Goal: Book appointment/travel/reservation

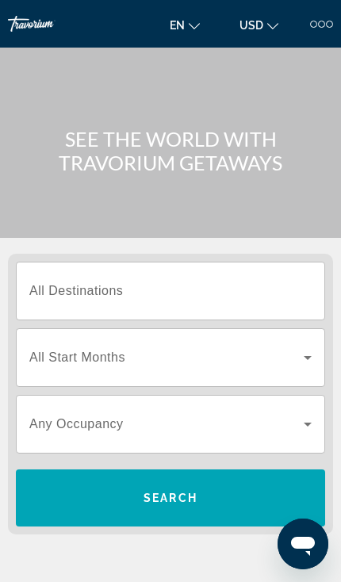
click at [247, 297] on input "Destination All Destinations" at bounding box center [170, 291] width 282 height 19
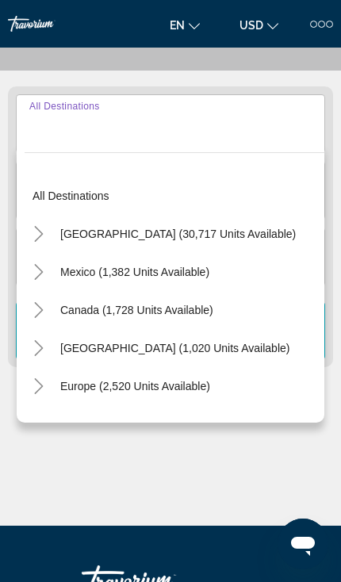
scroll to position [197, 0]
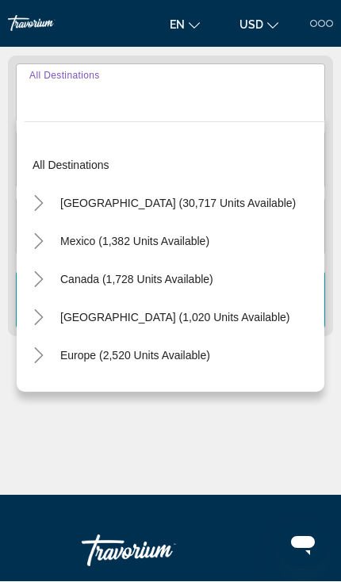
click at [40, 209] on icon "Toggle United States (30,717 units available)" at bounding box center [39, 204] width 16 height 16
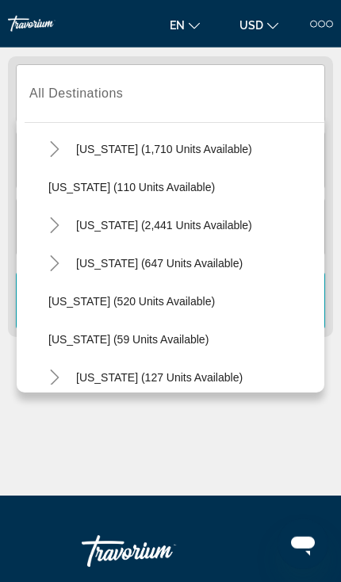
scroll to position [742, 0]
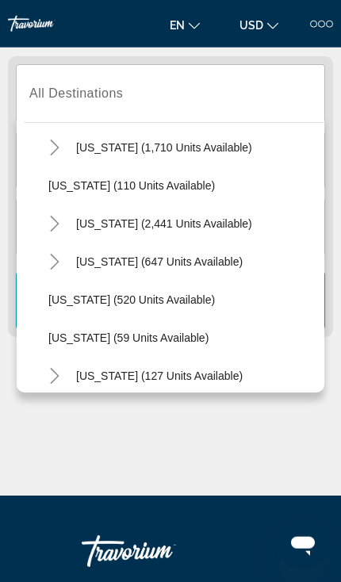
click at [205, 234] on span "Search widget" at bounding box center [164, 224] width 192 height 38
type input "**********"
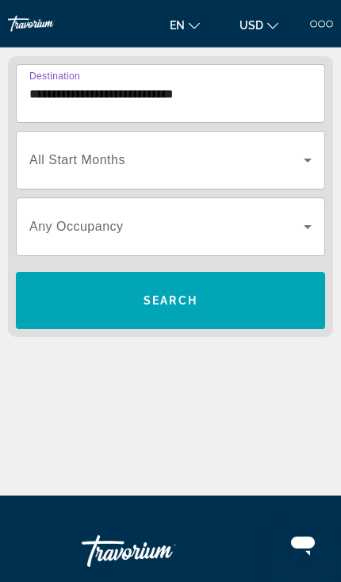
click at [206, 229] on span "Search widget" at bounding box center [166, 226] width 274 height 19
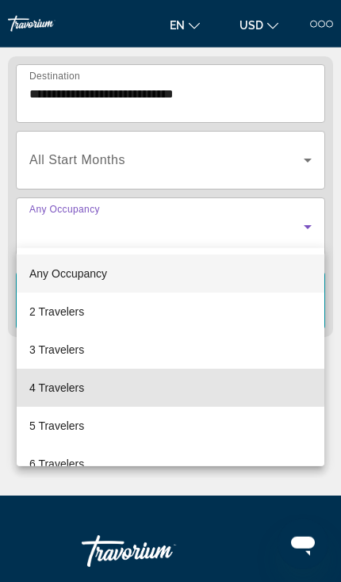
click at [82, 386] on span "4 Travelers" at bounding box center [56, 387] width 55 height 19
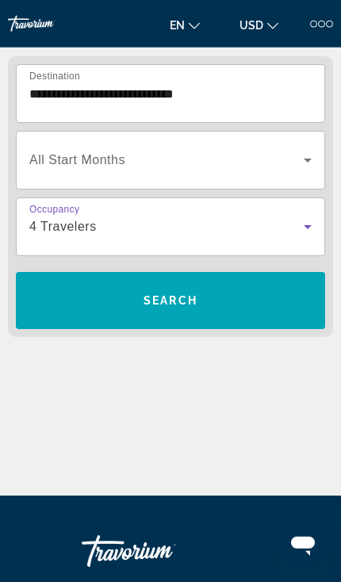
click at [270, 307] on span "Search widget" at bounding box center [170, 301] width 309 height 38
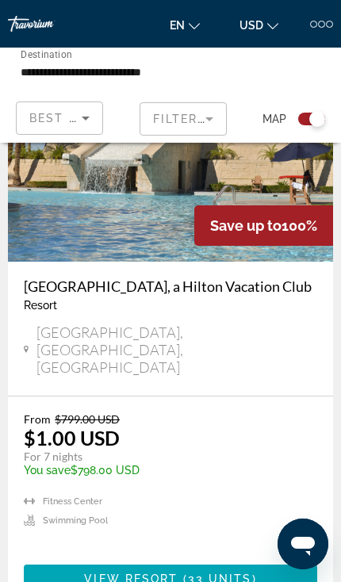
scroll to position [535, 0]
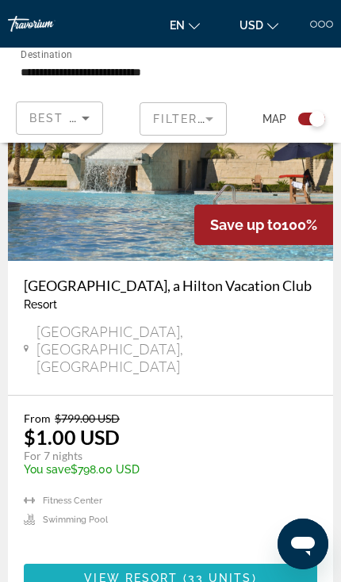
click at [177, 572] on span "View Resort" at bounding box center [131, 578] width 94 height 13
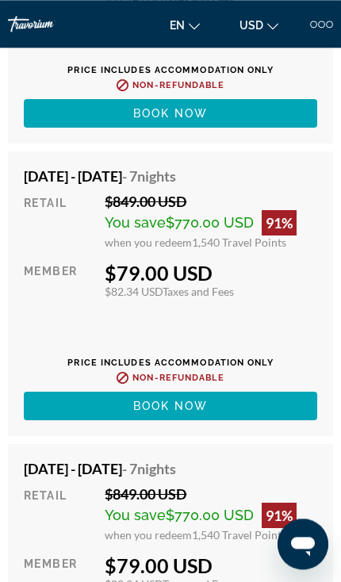
scroll to position [5481, 0]
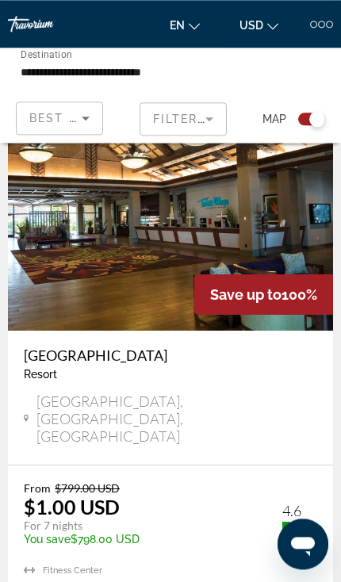
scroll to position [2344, 0]
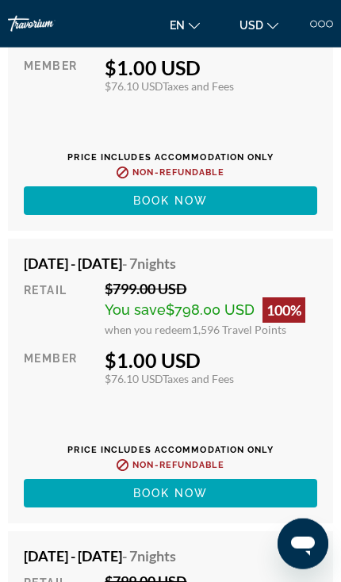
scroll to position [4630, 0]
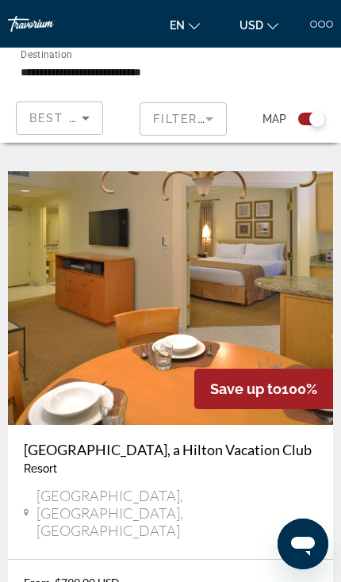
scroll to position [2882, 0]
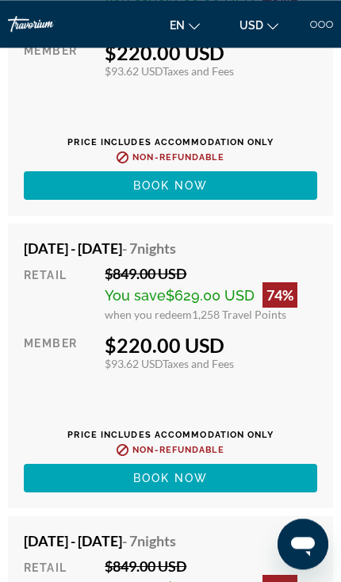
scroll to position [3398, 0]
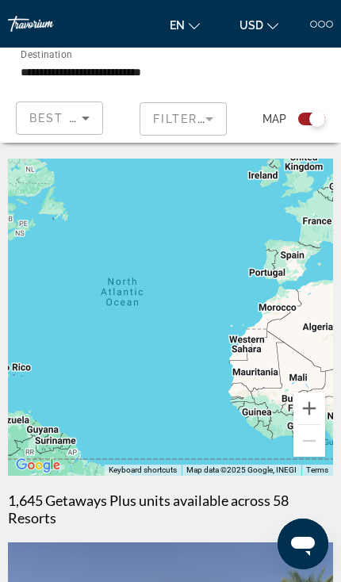
click at [198, 117] on mat-form-field "Filters" at bounding box center [183, 118] width 87 height 33
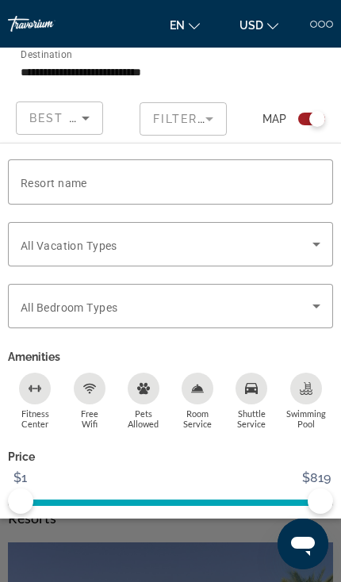
click at [48, 251] on div "Vacation Types All Vacation Types" at bounding box center [171, 244] width 300 height 44
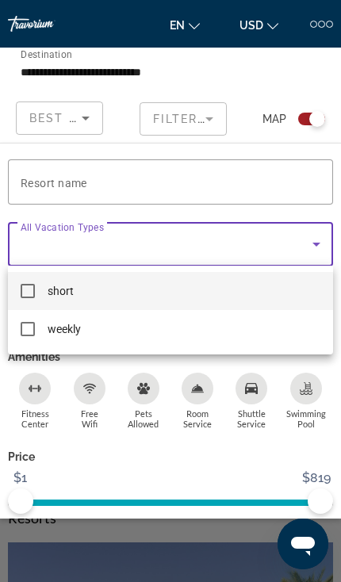
click at [198, 482] on div at bounding box center [170, 291] width 341 height 582
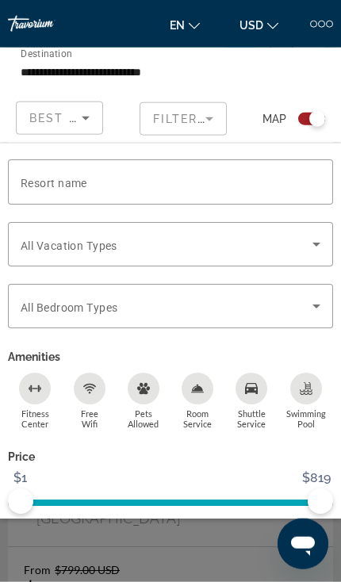
scroll to position [385, 0]
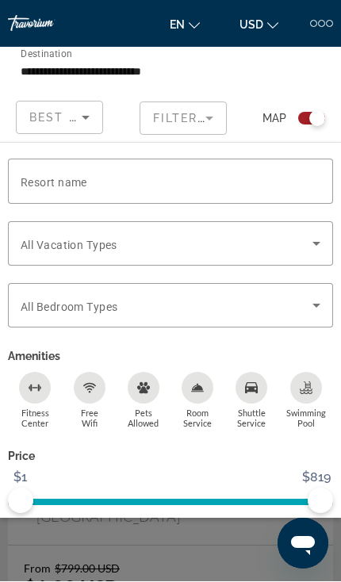
click at [175, 581] on div "Search widget" at bounding box center [170, 410] width 341 height 344
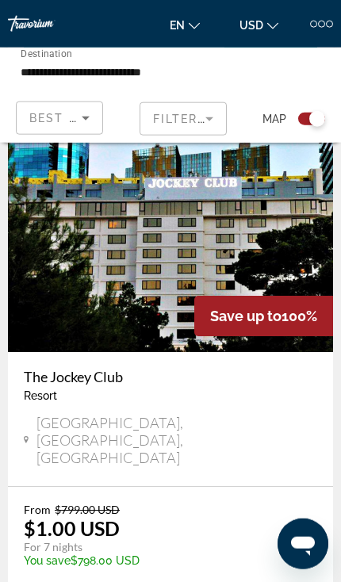
scroll to position [3592, 0]
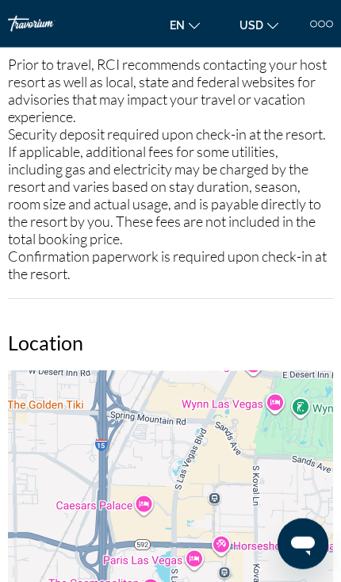
scroll to position [1658, 0]
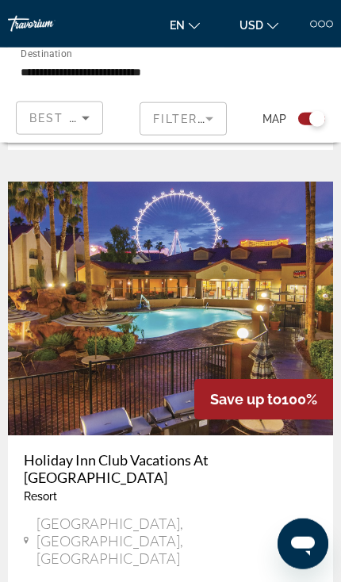
scroll to position [5407, 0]
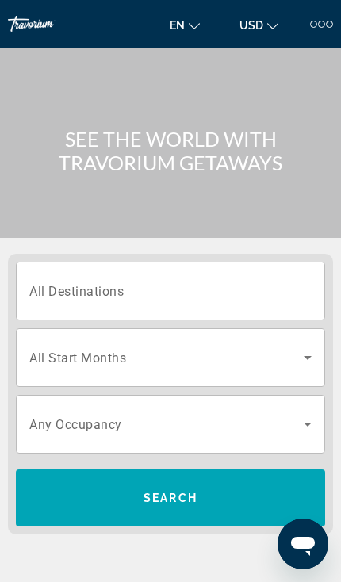
click at [263, 287] on input "Destination All Destinations" at bounding box center [170, 291] width 282 height 19
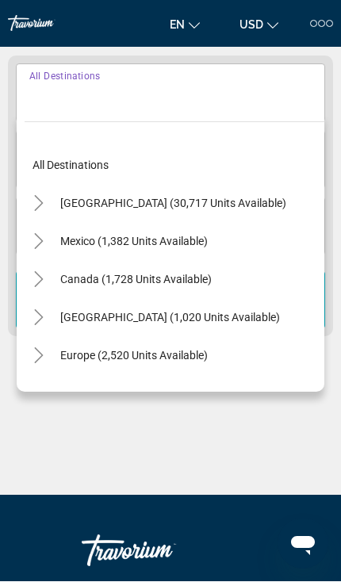
click at [40, 202] on icon "Toggle United States (30,717 units available)" at bounding box center [39, 204] width 16 height 16
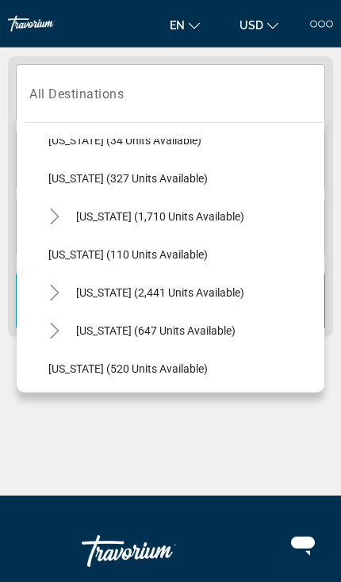
scroll to position [673, 0]
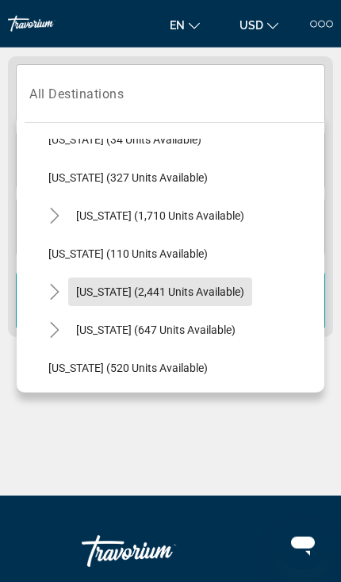
click at [190, 301] on span "Search widget" at bounding box center [160, 292] width 184 height 38
type input "**********"
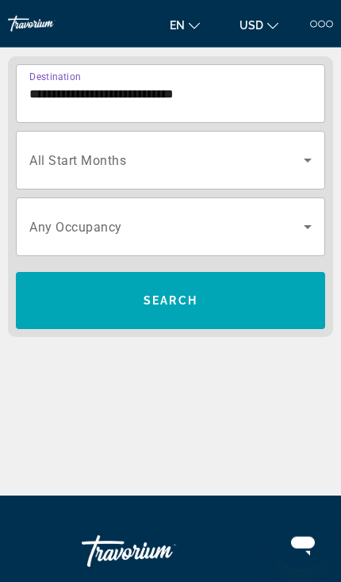
click at [44, 167] on span "Search widget" at bounding box center [166, 160] width 274 height 19
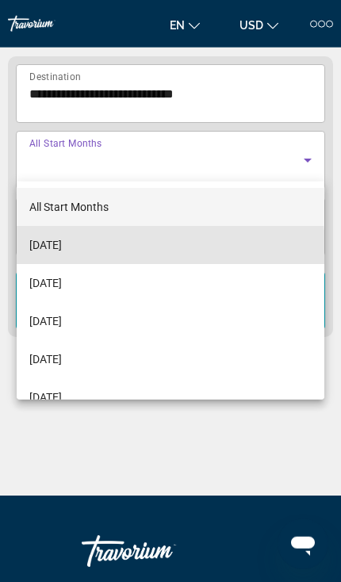
click at [49, 251] on span "September 2025" at bounding box center [45, 245] width 33 height 19
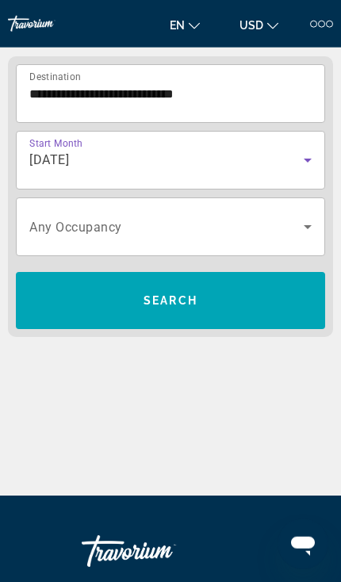
click at [44, 217] on span "Search widget" at bounding box center [166, 226] width 274 height 19
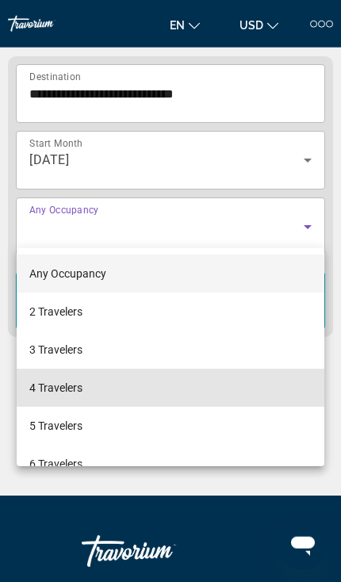
click at [90, 397] on mat-option "4 Travelers" at bounding box center [171, 388] width 308 height 38
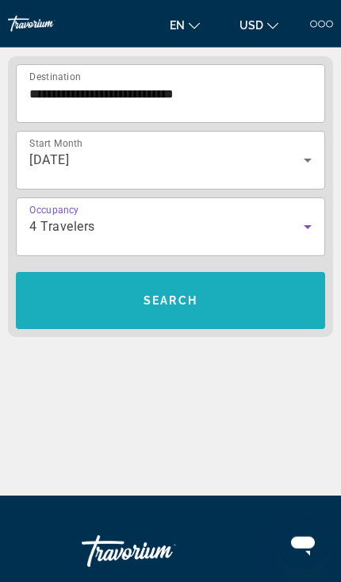
click at [232, 297] on span "Search widget" at bounding box center [170, 301] width 309 height 38
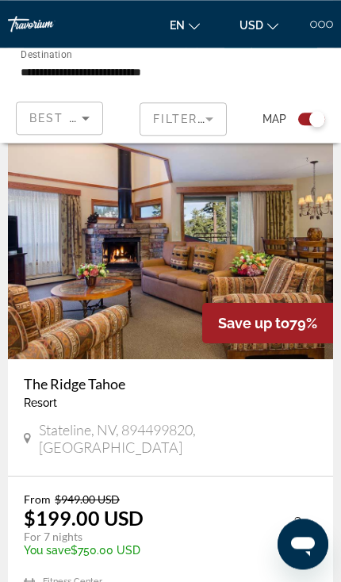
scroll to position [7277, 0]
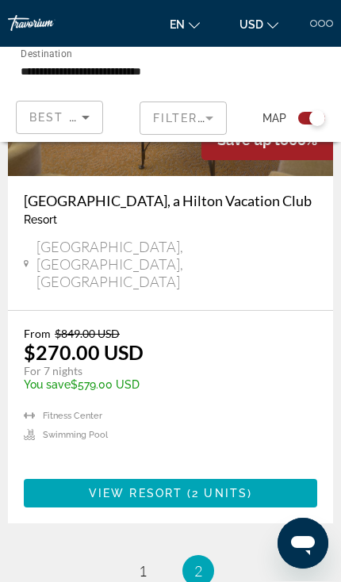
scroll to position [6079, 0]
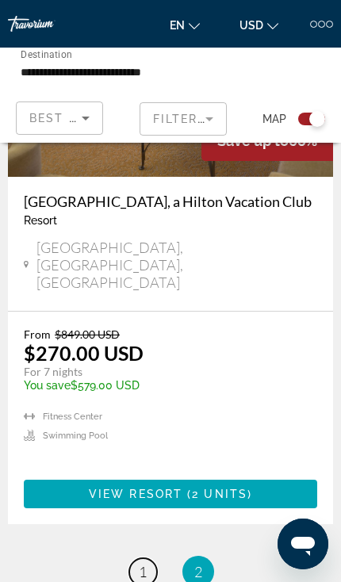
click at [151, 558] on link "page 1" at bounding box center [143, 572] width 28 height 28
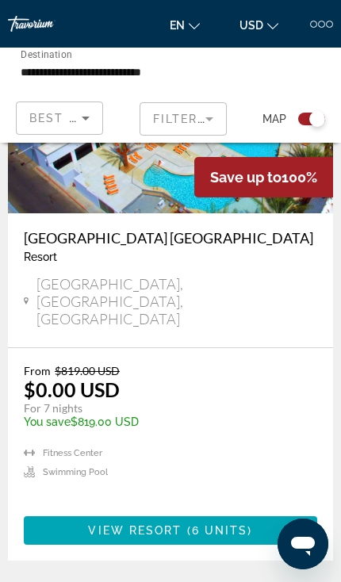
scroll to position [565, 0]
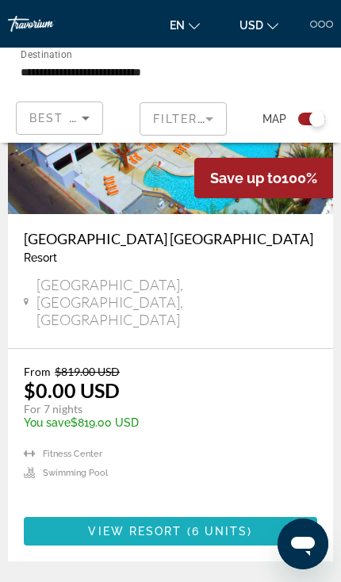
click at [202, 525] on span "6 units" at bounding box center [220, 531] width 56 height 13
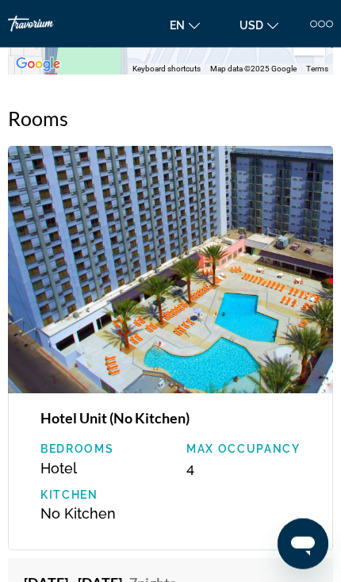
scroll to position [2225, 0]
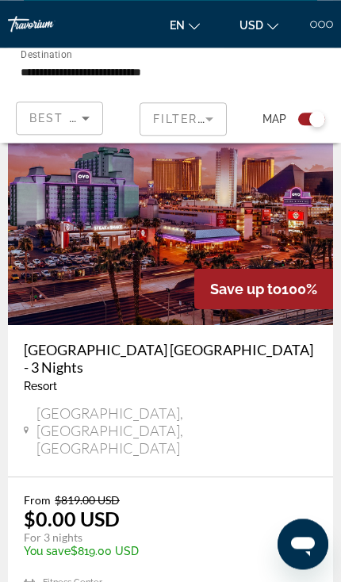
scroll to position [1087, 0]
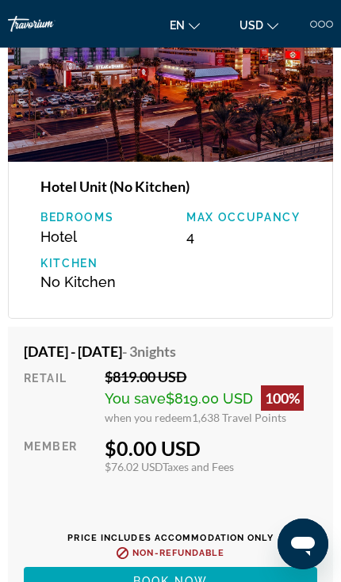
scroll to position [2521, 0]
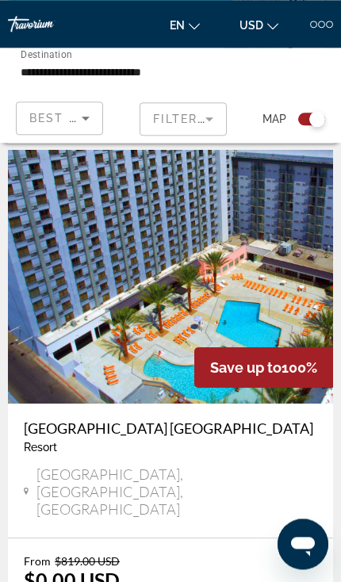
scroll to position [374, 0]
